Goal: Find contact information: Find contact information

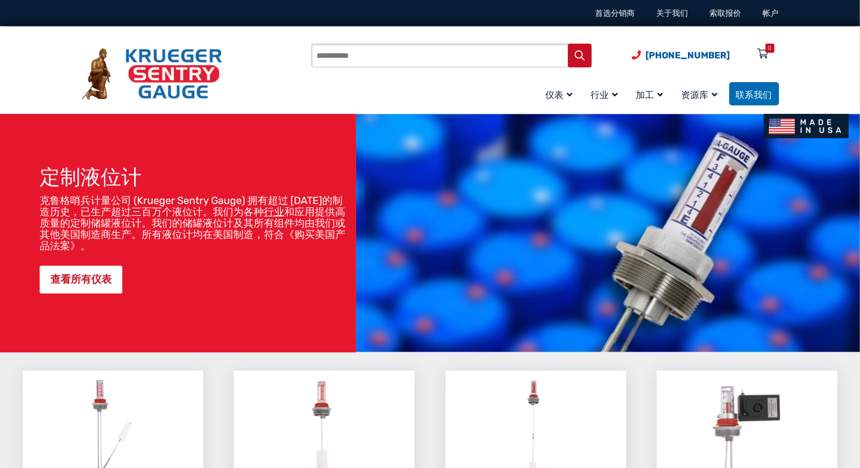
click at [275, 87] on div "产品搜索 [PHONE_NUMBER] 菜单 0 菜单 帐户 仪表 液位计 概览（D 型） 热计（H型） 筒形量规（B型） L 型轨距 远程读数仪表（DU型）…" at bounding box center [431, 74] width 698 height 66
click at [766, 96] on font "联系我们" at bounding box center [754, 94] width 36 height 11
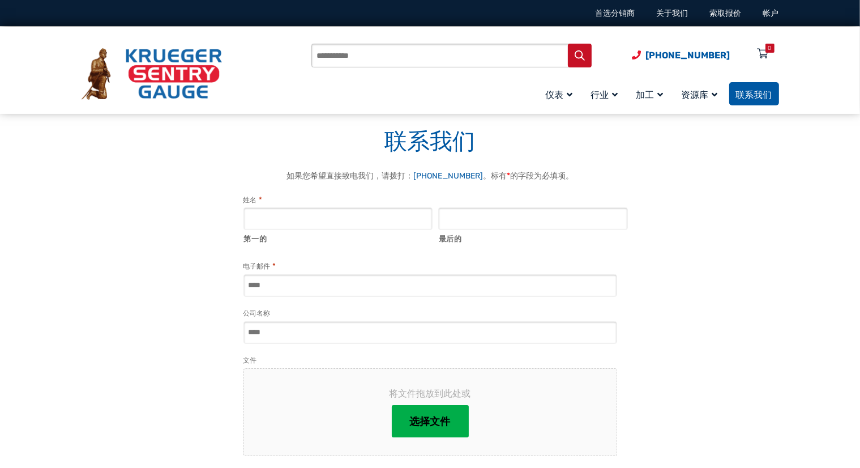
click at [745, 89] on font "联系我们" at bounding box center [754, 94] width 36 height 11
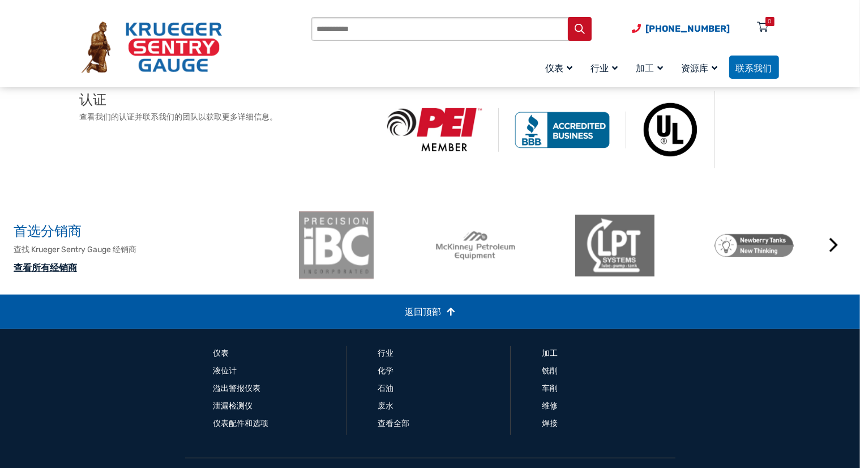
scroll to position [845, 0]
